Goal: Obtain resource: Download file/media

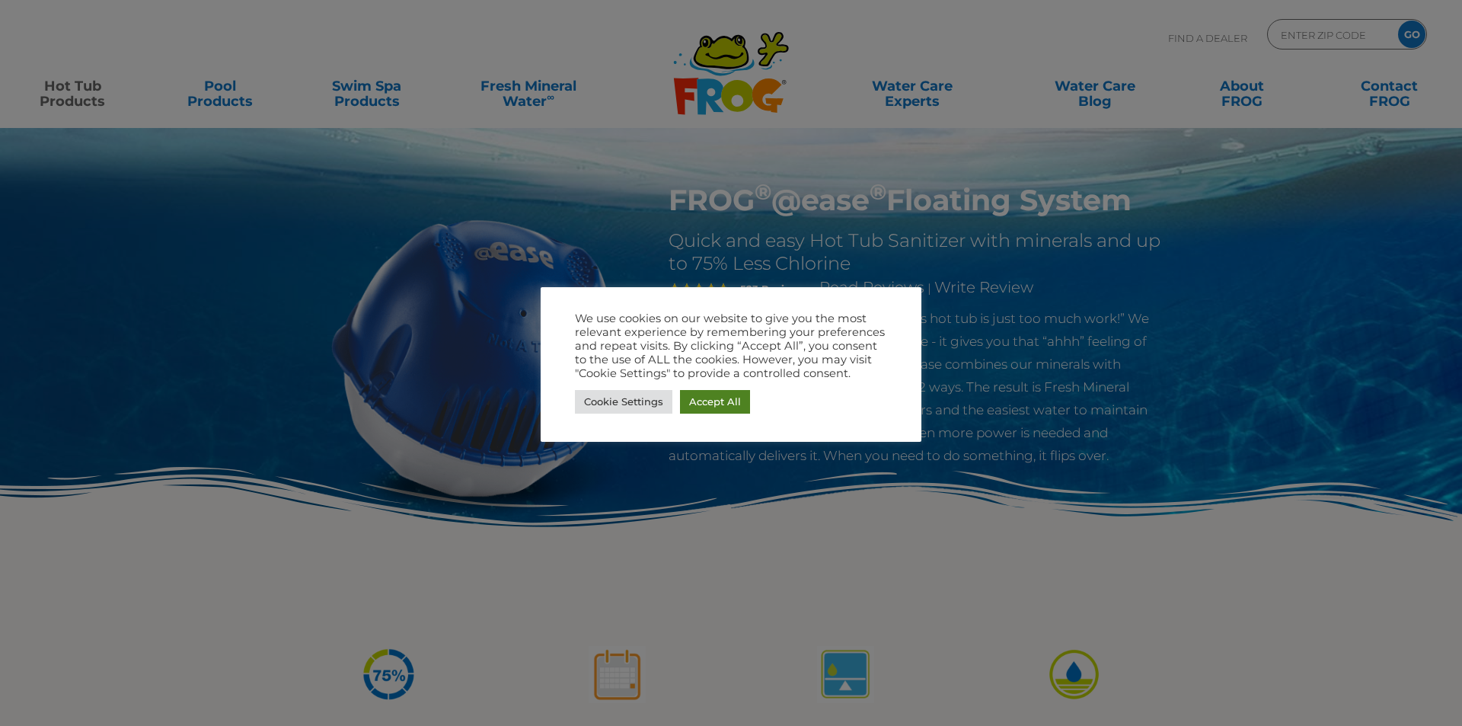
click at [713, 409] on link "Accept All" at bounding box center [715, 402] width 70 height 24
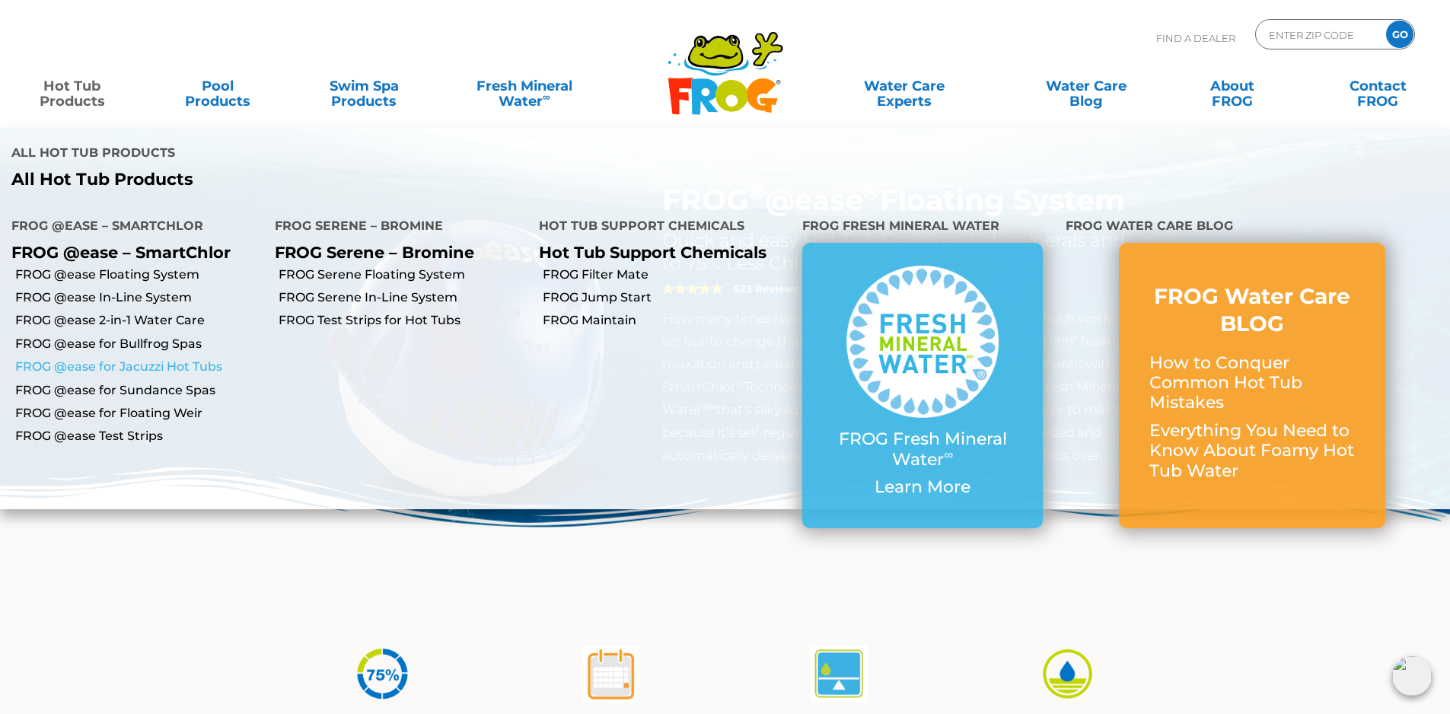
click at [117, 359] on link "FROG @ease for Jacuzzi Hot Tubs" at bounding box center [139, 367] width 248 height 17
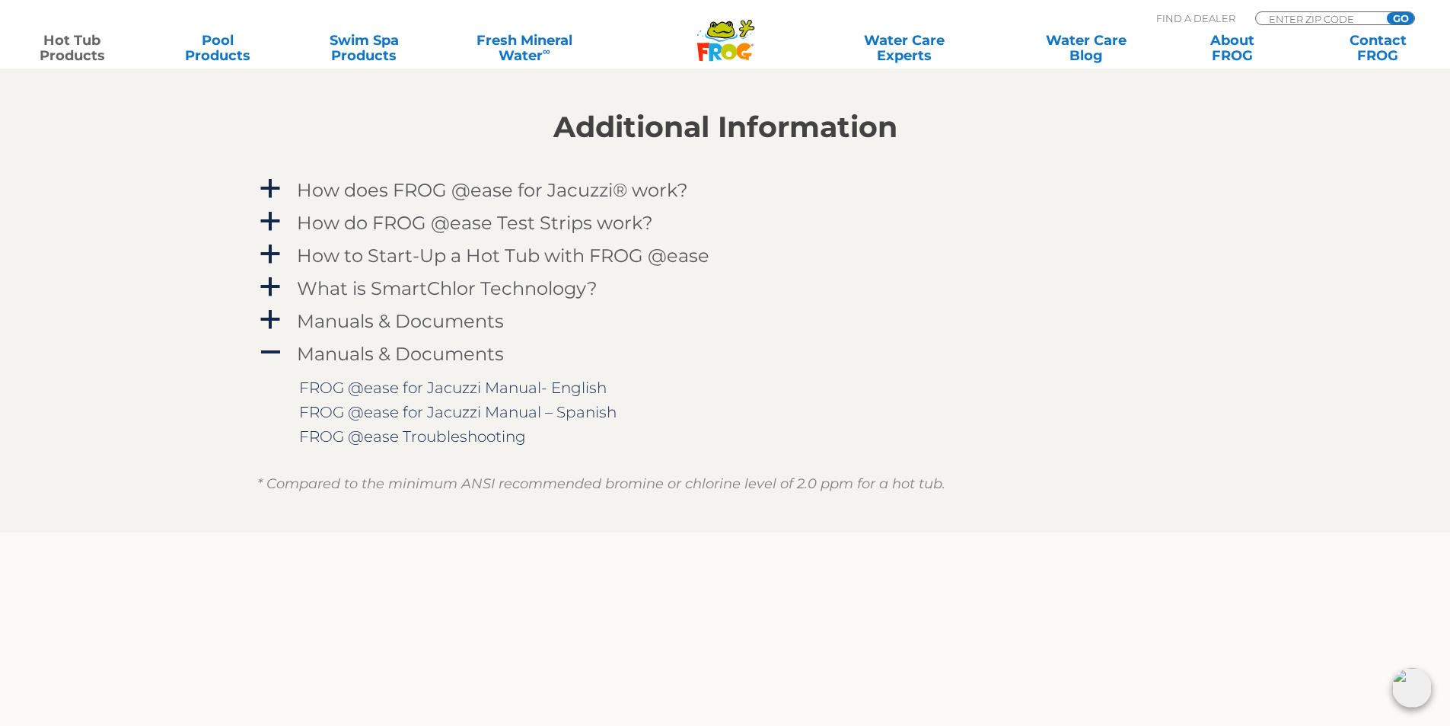
scroll to position [1675, 0]
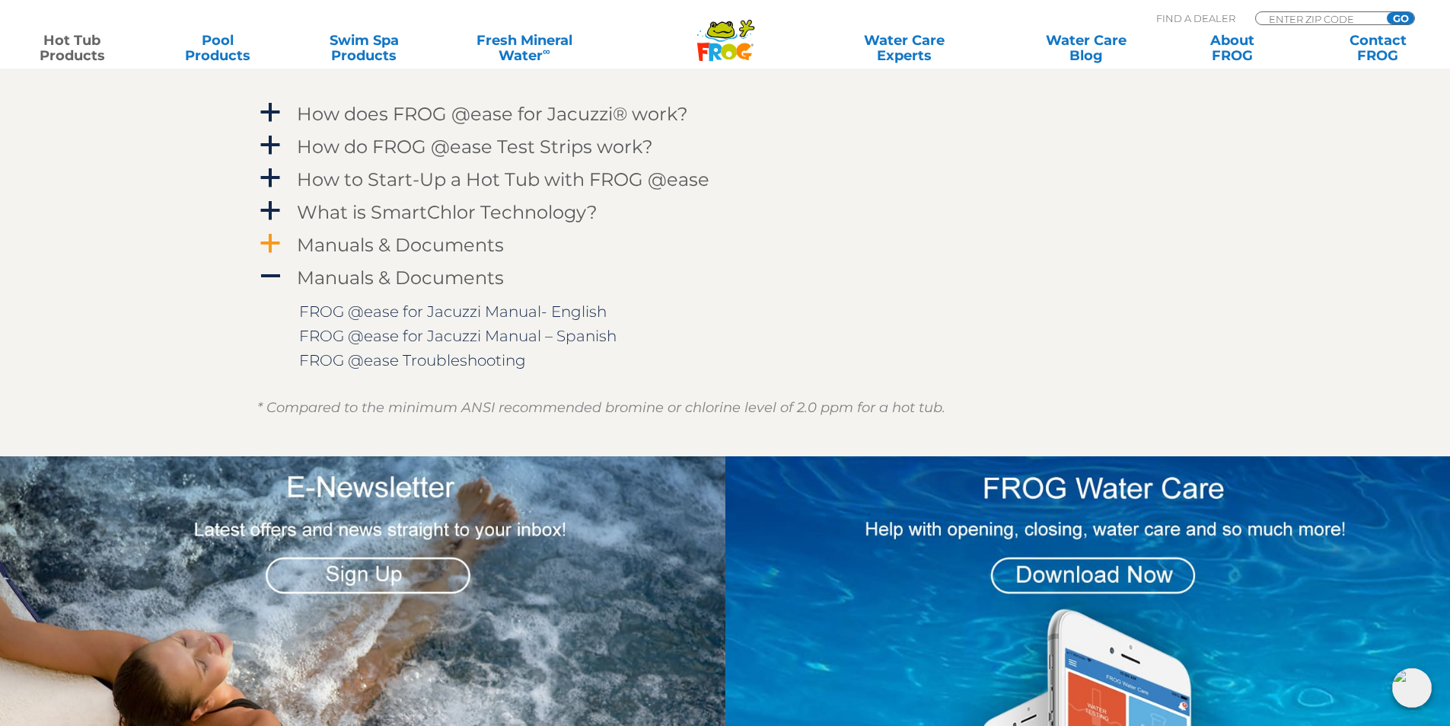
click at [262, 238] on span "a" at bounding box center [270, 243] width 23 height 23
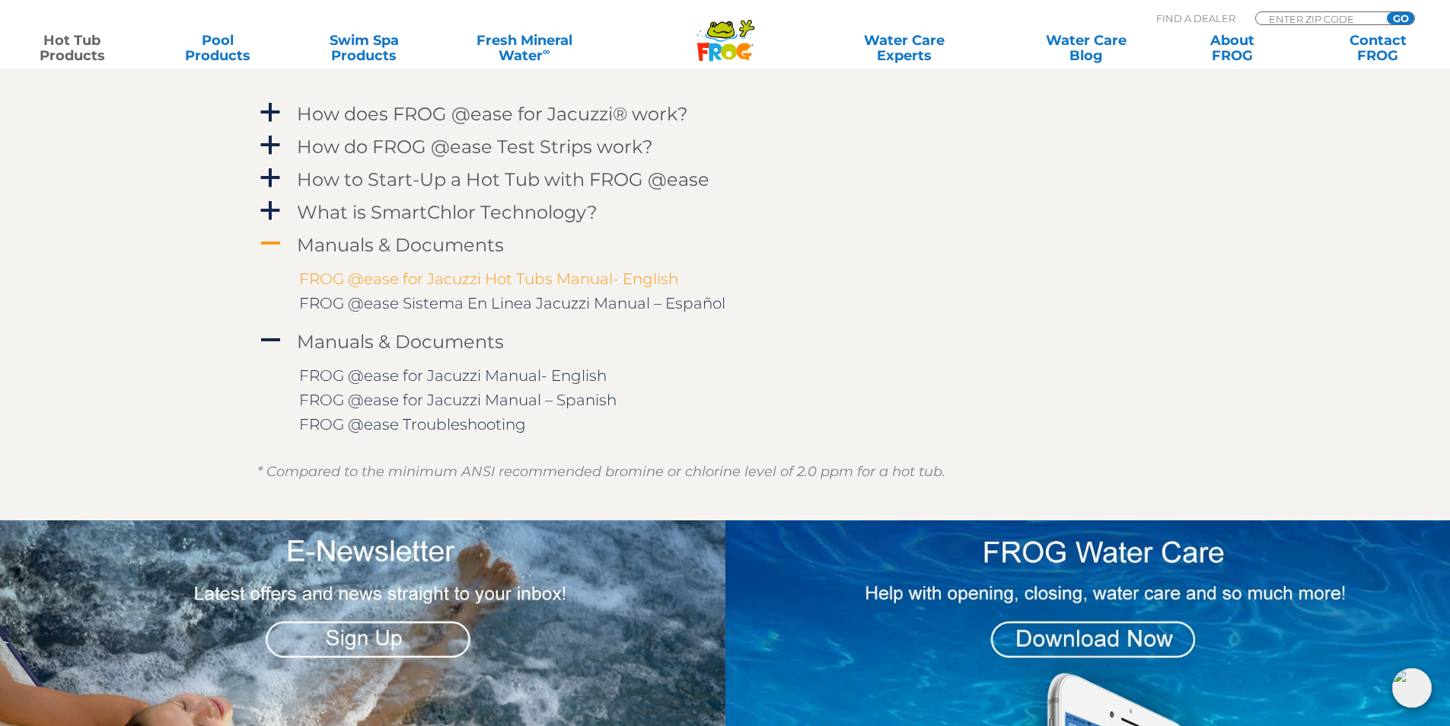
click at [414, 279] on link "FROG @ease for Jacuzzi Hot Tubs Manual- English" at bounding box center [488, 278] width 379 height 18
